Goal: Information Seeking & Learning: Learn about a topic

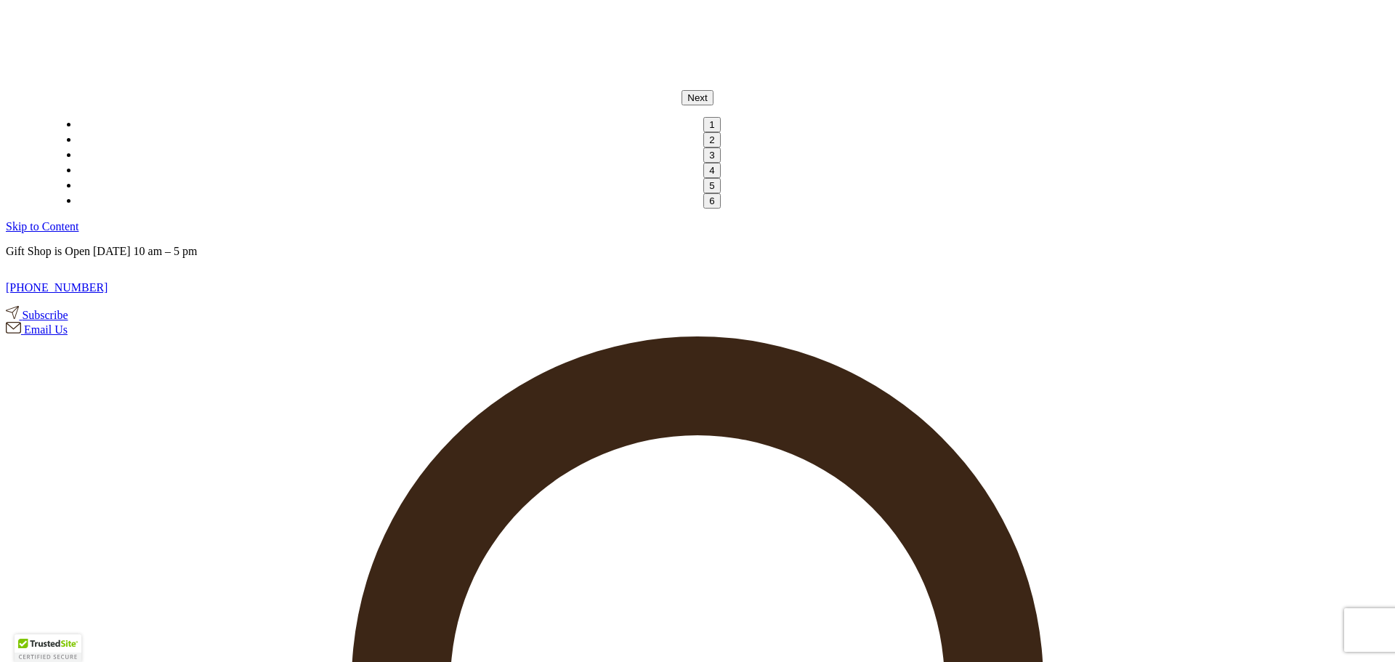
scroll to position [173, 0]
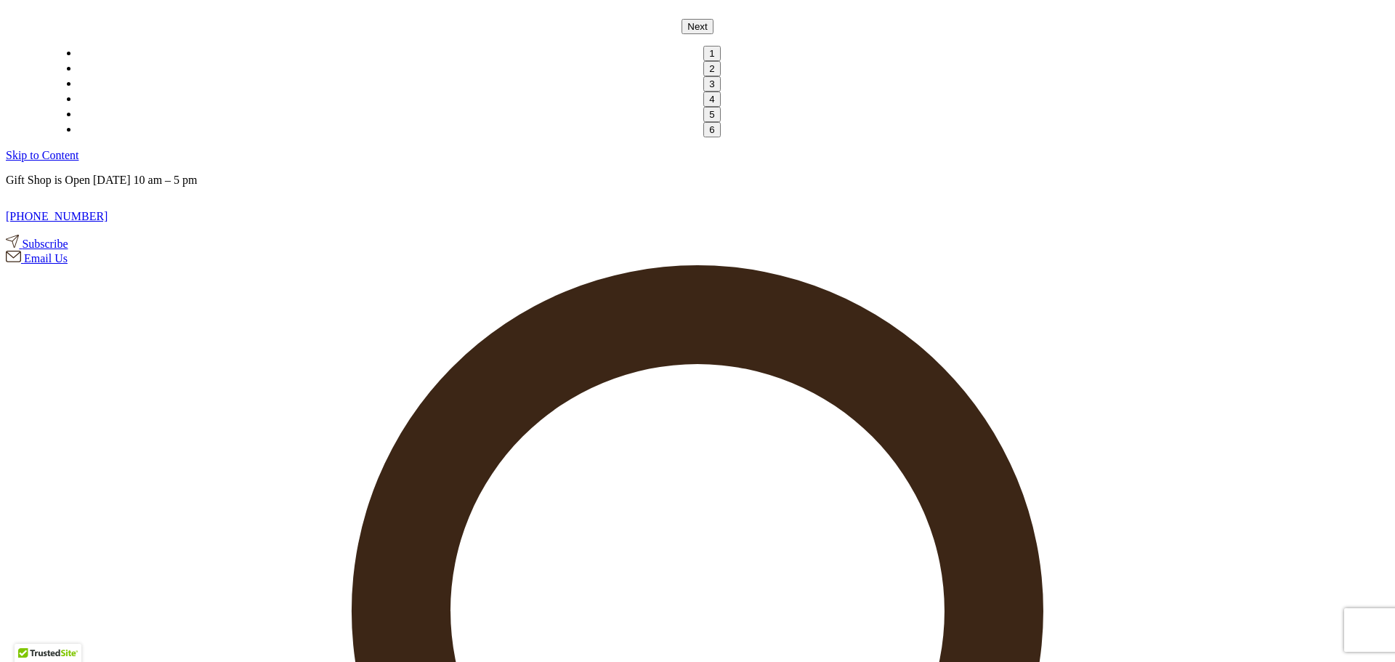
scroll to position [100, 0]
